Goal: Task Accomplishment & Management: Manage account settings

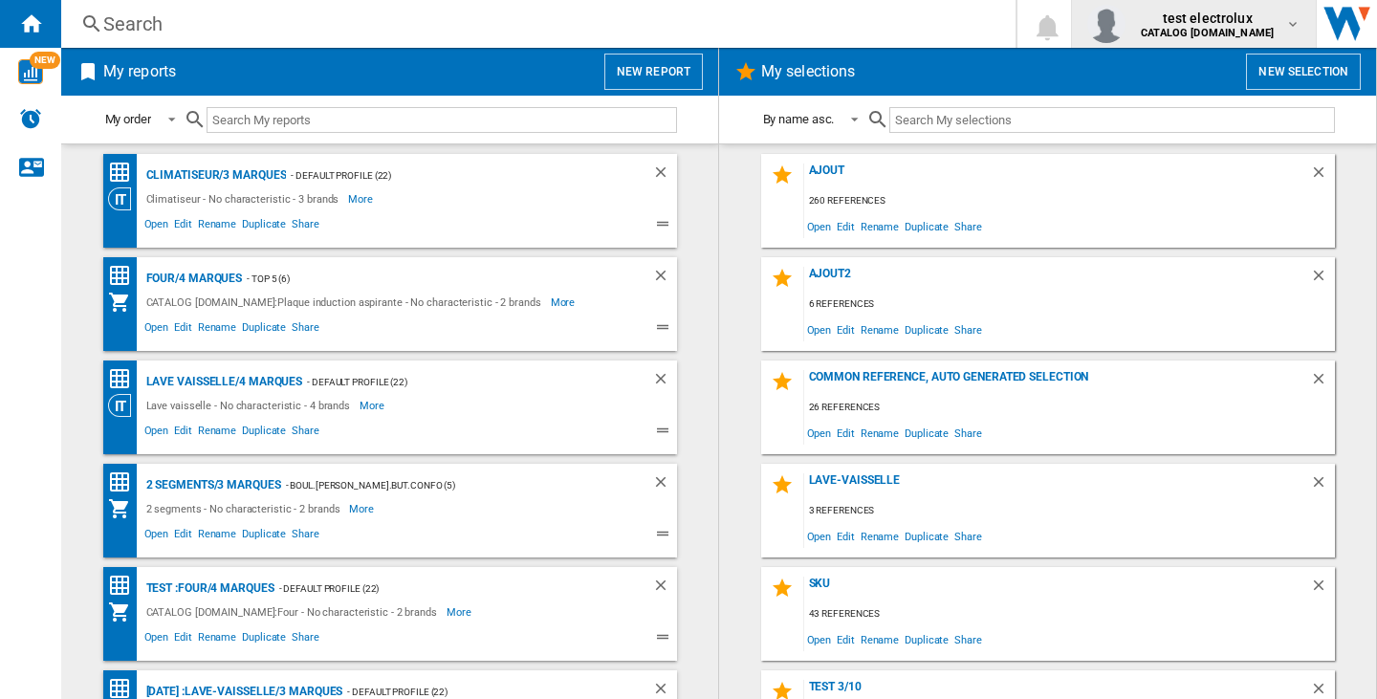
click at [1150, 1] on button "test electrolux CATALOG [DOMAIN_NAME]" at bounding box center [1194, 24] width 244 height 48
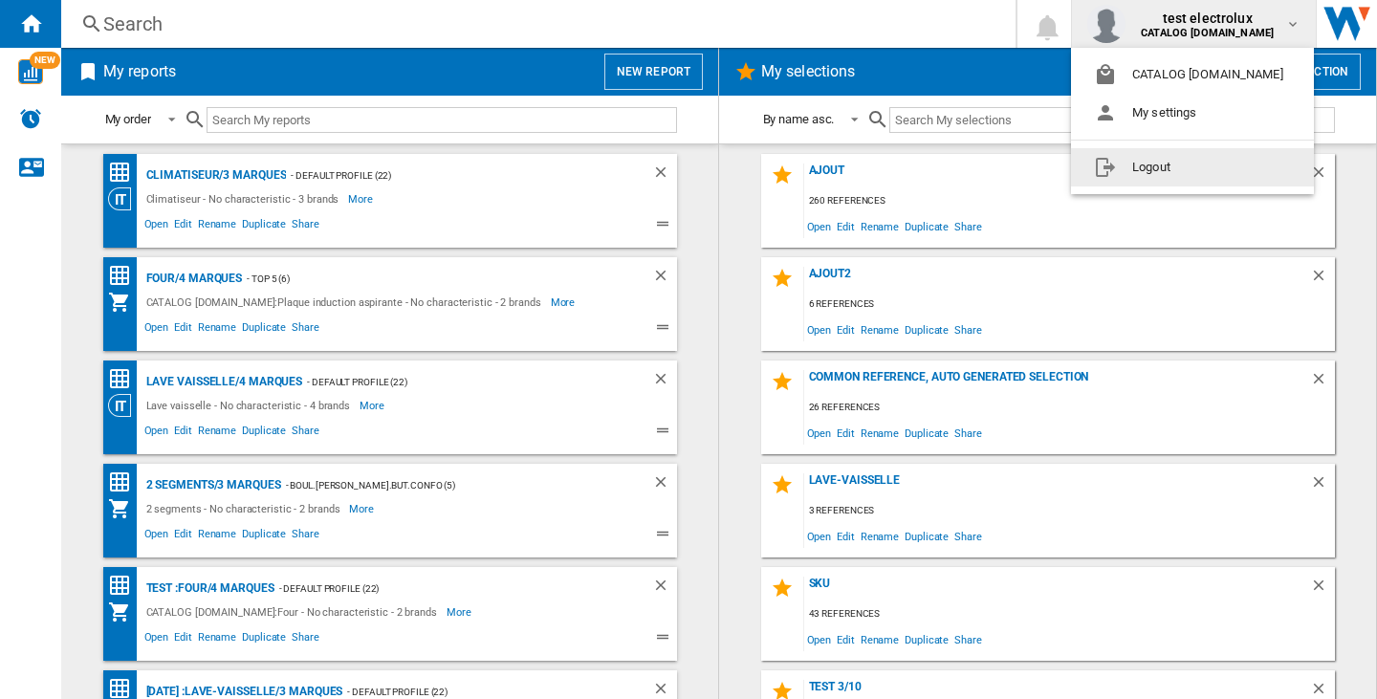
click at [1186, 155] on button "Logout" at bounding box center [1192, 167] width 243 height 38
